Goal: Information Seeking & Learning: Check status

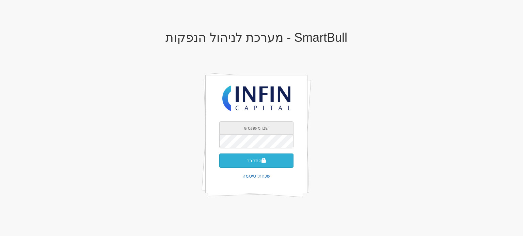
type input "shoval@infin.co.il"
click at [254, 159] on button "התחבר" at bounding box center [256, 161] width 74 height 14
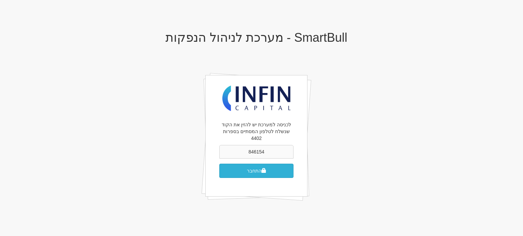
type input "846154"
click at [253, 164] on button "התחבר" at bounding box center [256, 171] width 74 height 14
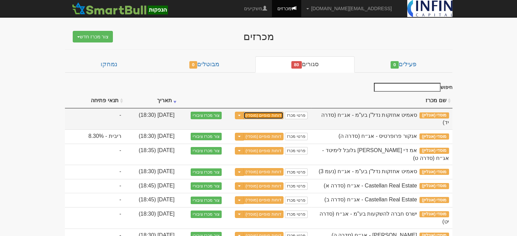
click at [275, 115] on link "דוחות סופיים (מוסדי)" at bounding box center [264, 115] width 40 height 7
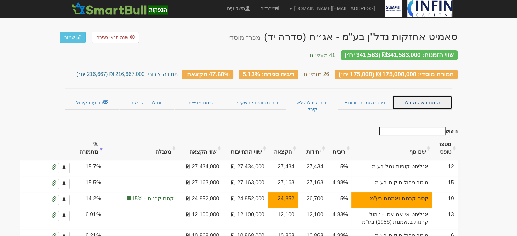
click at [420, 102] on link "הזמנות שהתקבלו" at bounding box center [423, 103] width 60 height 14
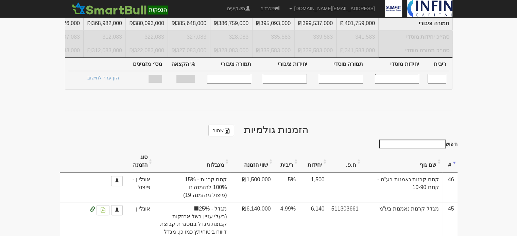
scroll to position [218, 0]
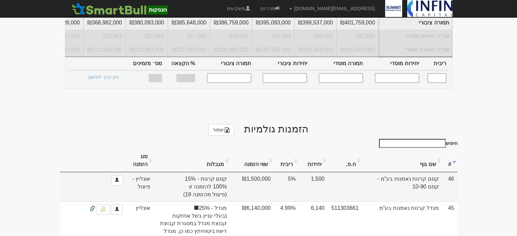
click at [428, 172] on td "קסם קרנות נאמנות בע"מ - קסם 10-90" at bounding box center [402, 186] width 80 height 29
click at [299, 172] on td "5%" at bounding box center [286, 186] width 25 height 29
click at [227, 176] on span "קסם קרנות - 15%" at bounding box center [192, 180] width 70 height 8
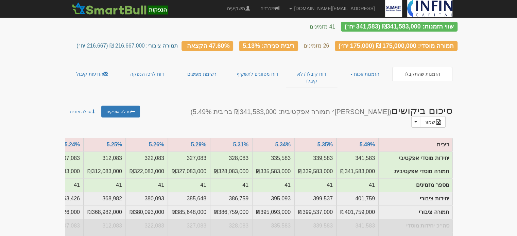
scroll to position [27, 0]
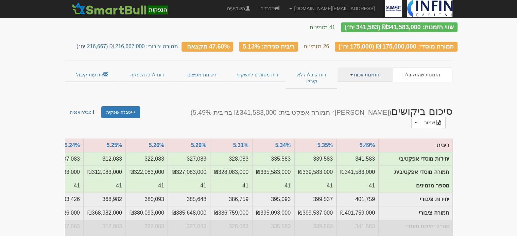
click at [376, 68] on link "הזמנות זוכות" at bounding box center [365, 75] width 55 height 14
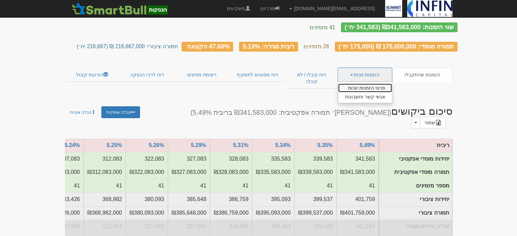
click at [376, 84] on link "פרטי הזמנות זוכות" at bounding box center [365, 88] width 54 height 9
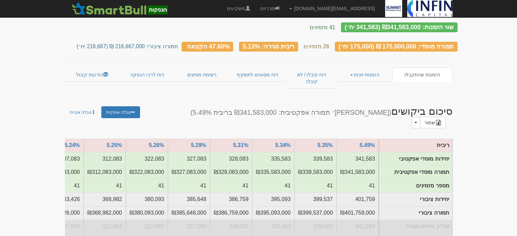
scroll to position [39, 0]
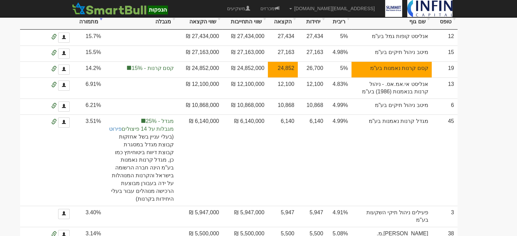
scroll to position [150, 0]
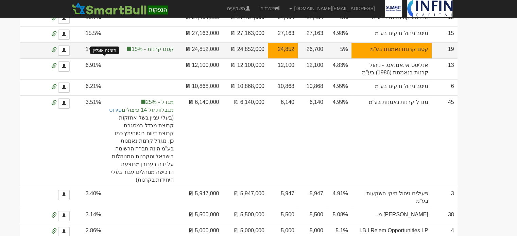
click at [57, 47] on span at bounding box center [53, 49] width 5 height 5
click at [57, 48] on span at bounding box center [53, 49] width 5 height 5
click at [66, 49] on span at bounding box center [64, 50] width 4 height 4
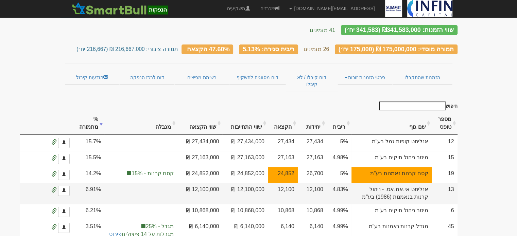
scroll to position [14, 0]
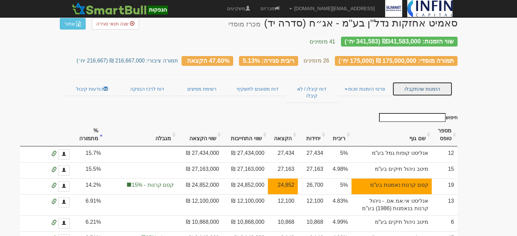
click at [407, 86] on link "הזמנות שהתקבלו" at bounding box center [423, 89] width 60 height 14
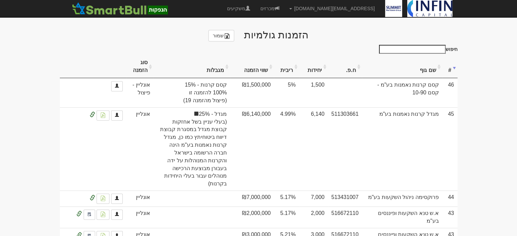
scroll to position [313, 0]
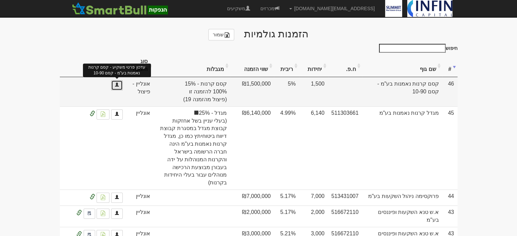
click at [117, 83] on span at bounding box center [117, 85] width 4 height 4
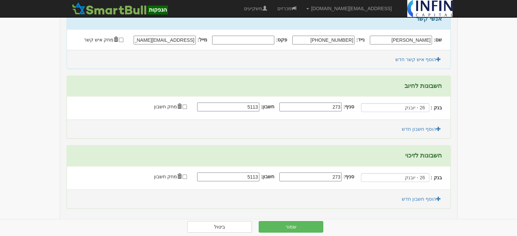
scroll to position [143, 0]
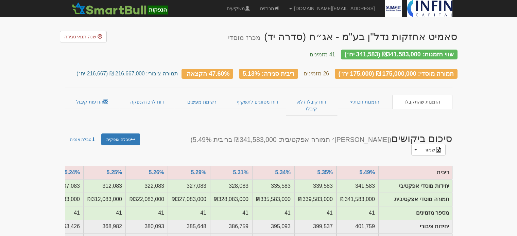
scroll to position [313, 0]
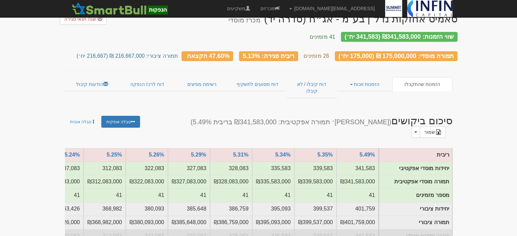
scroll to position [14, 0]
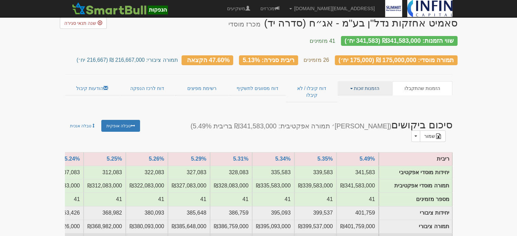
click at [365, 83] on link "הזמנות זוכות" at bounding box center [365, 88] width 55 height 14
click at [362, 97] on link "פרטי הזמנות זוכות" at bounding box center [365, 101] width 54 height 9
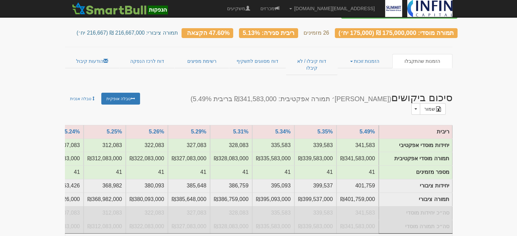
scroll to position [43, 0]
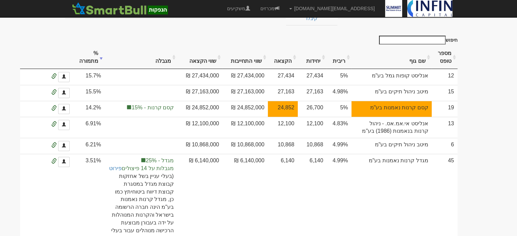
scroll to position [93, 0]
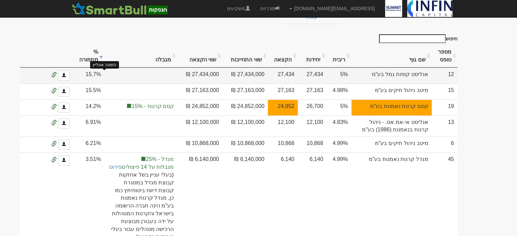
click at [57, 72] on span at bounding box center [53, 74] width 5 height 5
click at [70, 71] on link at bounding box center [64, 76] width 12 height 10
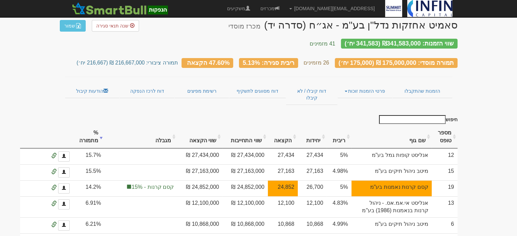
scroll to position [11, 0]
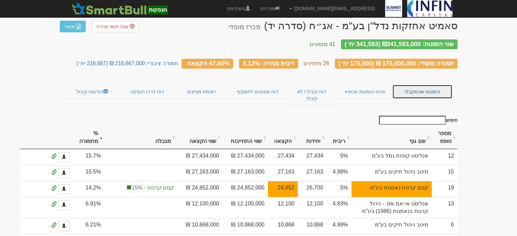
click at [416, 89] on link "הזמנות שהתקבלו" at bounding box center [423, 92] width 60 height 14
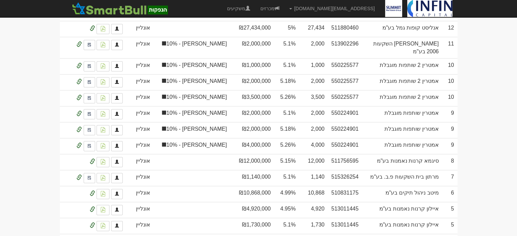
scroll to position [1402, 0]
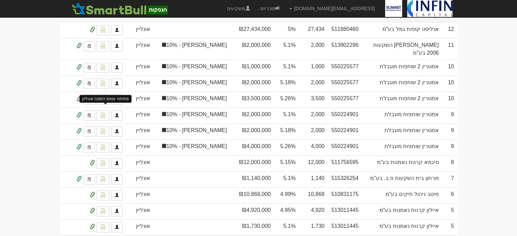
click at [100, 14] on link at bounding box center [103, 9] width 13 height 10
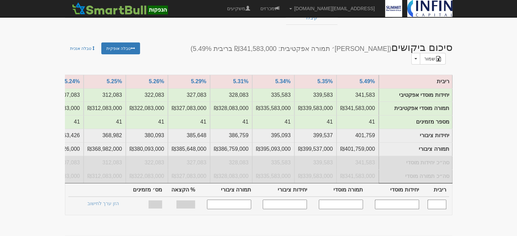
scroll to position [52, 0]
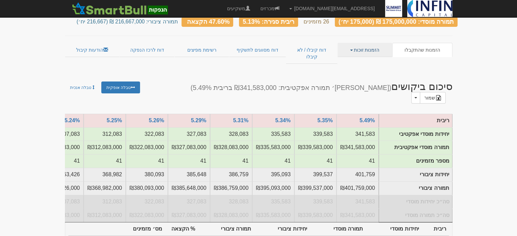
click at [368, 43] on link "הזמנות זוכות" at bounding box center [365, 50] width 55 height 14
click at [367, 59] on link "פרטי הזמנות זוכות" at bounding box center [365, 63] width 54 height 9
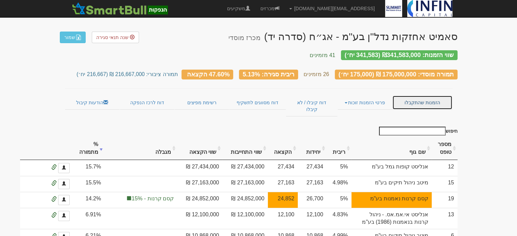
click at [427, 96] on link "הזמנות שהתקבלו" at bounding box center [423, 103] width 60 height 14
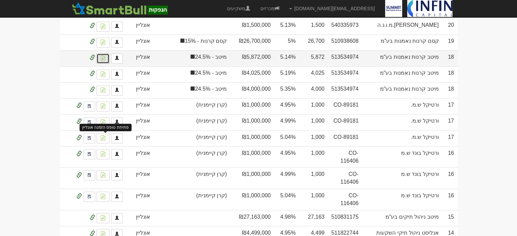
click at [106, 64] on link at bounding box center [103, 58] width 13 height 10
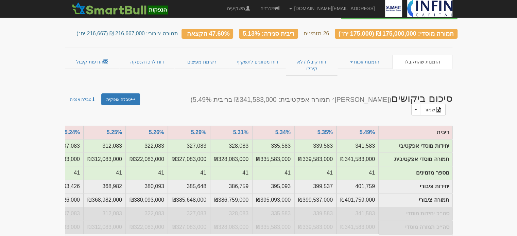
scroll to position [0, 0]
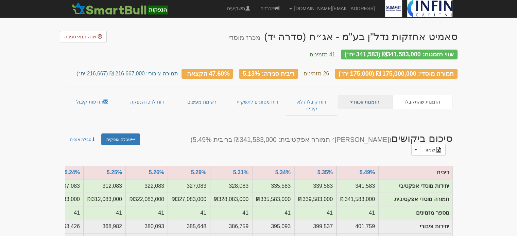
click at [362, 95] on link "הזמנות זוכות" at bounding box center [365, 102] width 55 height 14
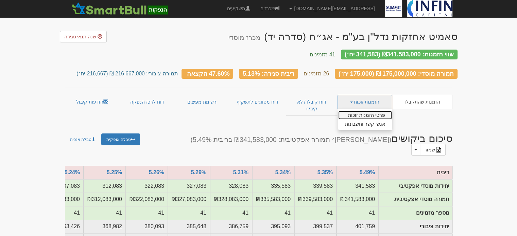
click at [363, 111] on link "פרטי הזמנות זוכות" at bounding box center [365, 115] width 54 height 9
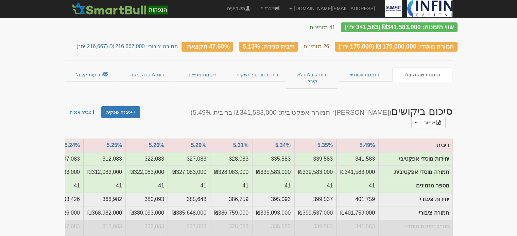
scroll to position [37, 0]
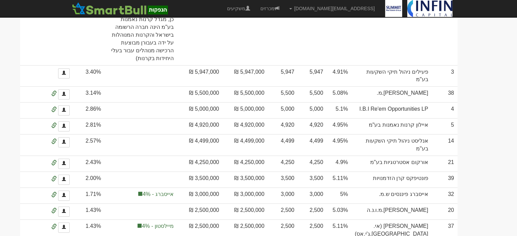
scroll to position [272, 0]
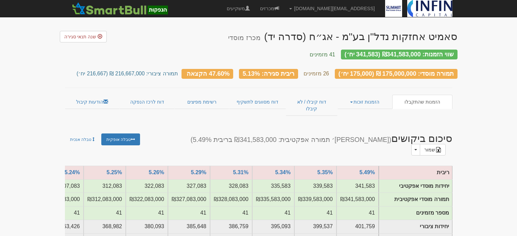
scroll to position [42, 0]
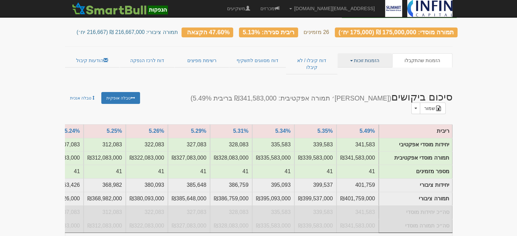
click at [370, 56] on link "הזמנות זוכות" at bounding box center [365, 60] width 55 height 14
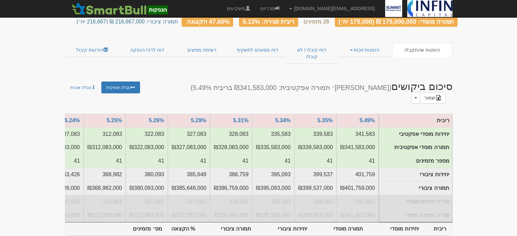
scroll to position [50, 0]
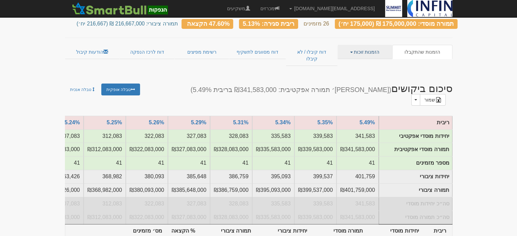
click at [354, 49] on link "הזמנות זוכות" at bounding box center [365, 52] width 55 height 14
click at [354, 61] on link "פרטי הזמנות זוכות" at bounding box center [365, 65] width 54 height 9
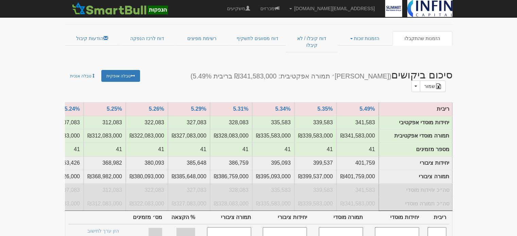
scroll to position [77, 0]
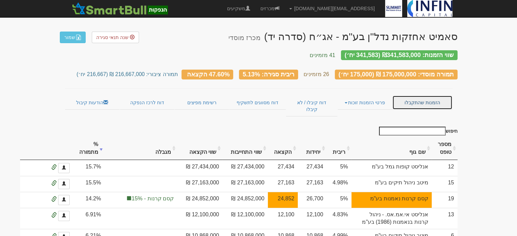
click at [425, 96] on link "הזמנות שהתקבלו" at bounding box center [423, 103] width 60 height 14
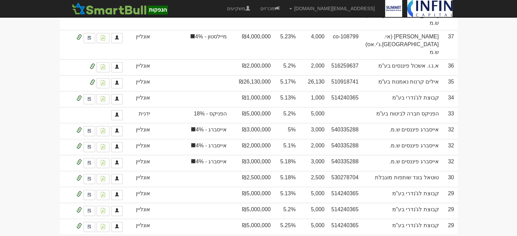
scroll to position [1660, 0]
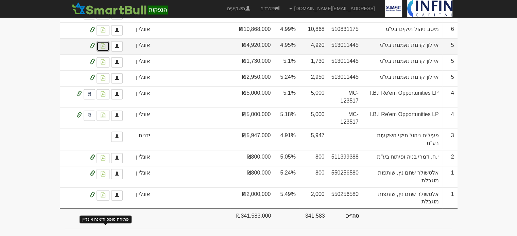
click at [105, 49] on img at bounding box center [102, 46] width 5 height 5
